Goal: Task Accomplishment & Management: Manage account settings

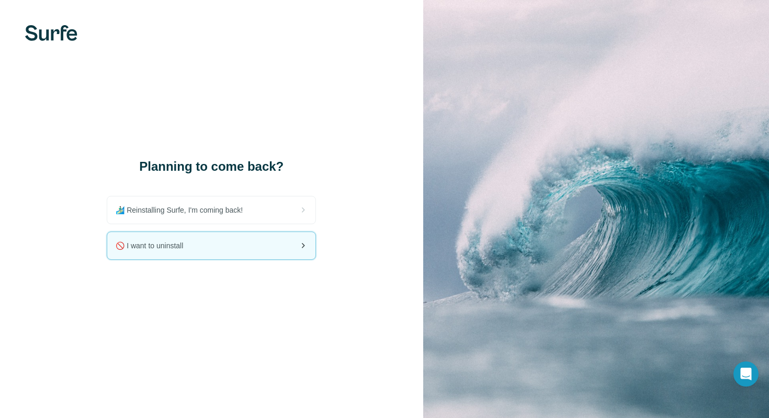
click at [280, 243] on div "🚫 I want to uninstall" at bounding box center [211, 245] width 208 height 27
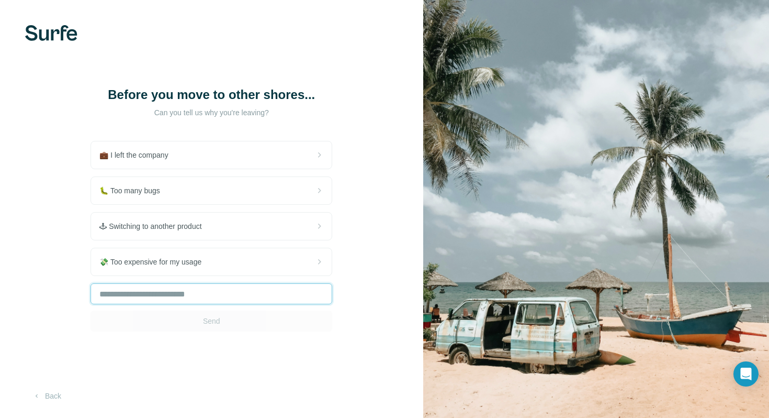
click at [204, 295] on input "text" at bounding box center [212, 293] width 242 height 21
type input "**********"
click at [204, 323] on span "Send" at bounding box center [211, 321] width 17 height 10
